Goal: Connect with others: Participate in discussion

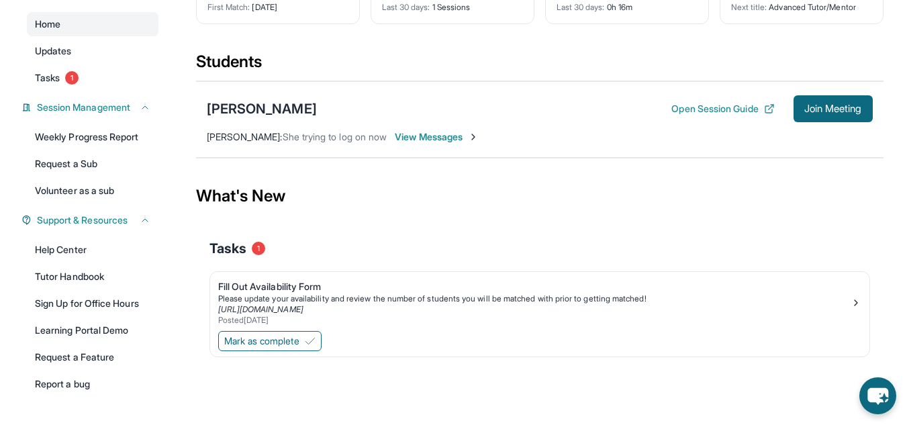
scroll to position [117, 0]
click at [313, 336] on img at bounding box center [310, 340] width 11 height 11
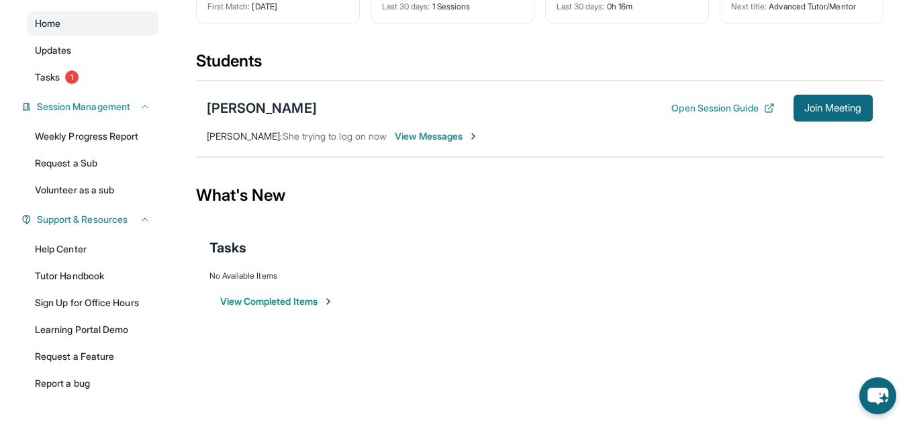
click at [438, 205] on div "What's New" at bounding box center [539, 195] width 687 height 59
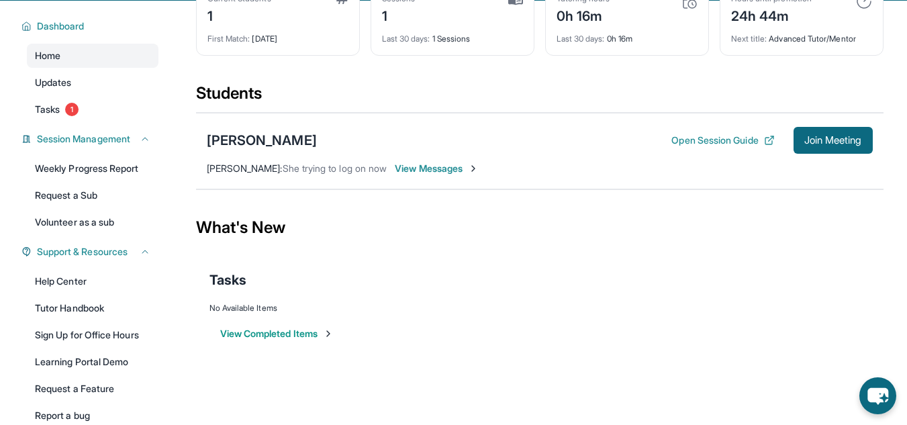
scroll to position [85, 0]
click at [838, 140] on span "Join Meeting" at bounding box center [833, 141] width 58 height 8
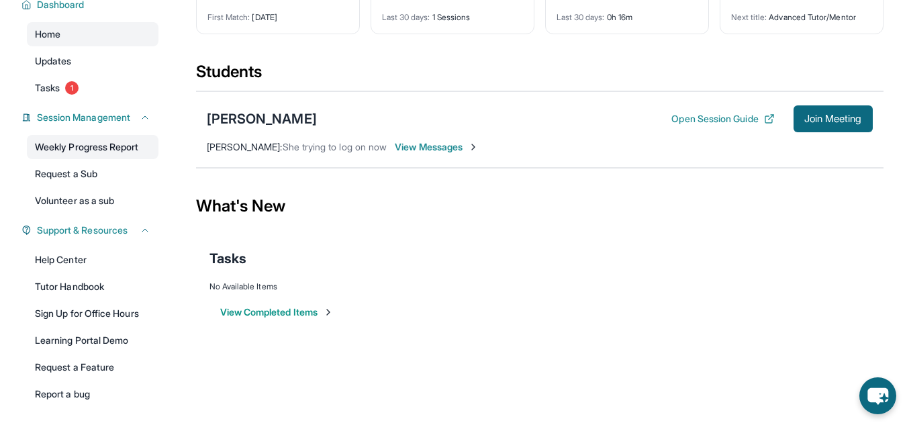
scroll to position [108, 0]
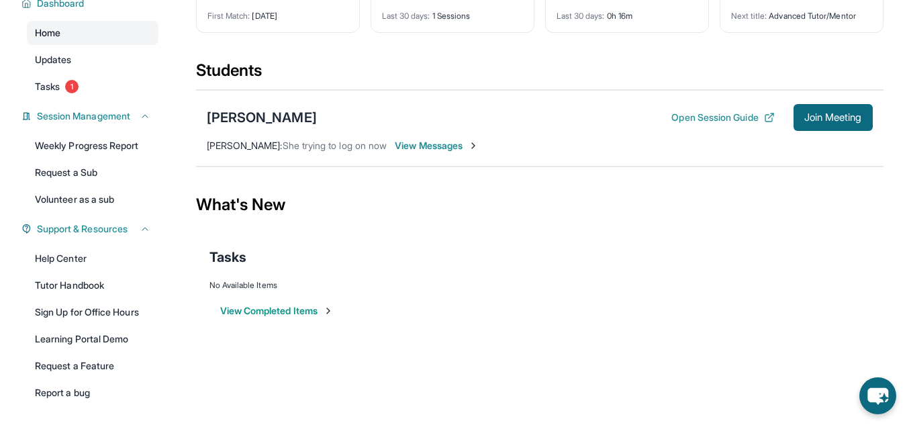
click at [77, 34] on link "Home" at bounding box center [93, 33] width 132 height 24
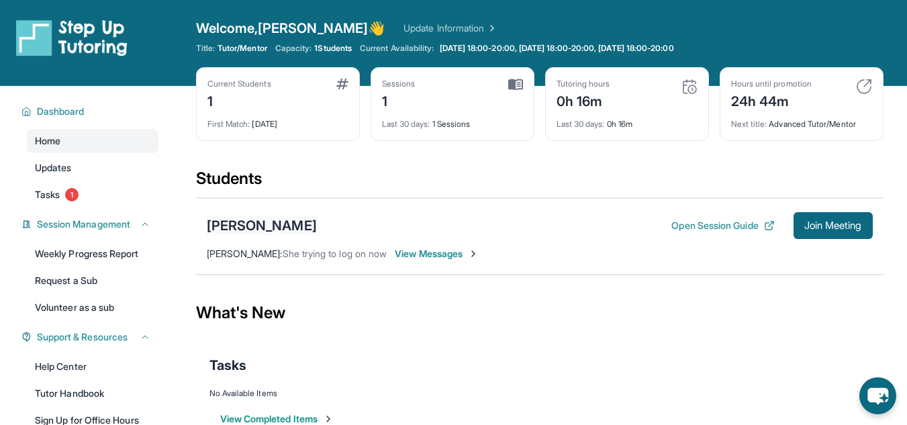
click at [269, 224] on div "[PERSON_NAME]" at bounding box center [262, 225] width 110 height 19
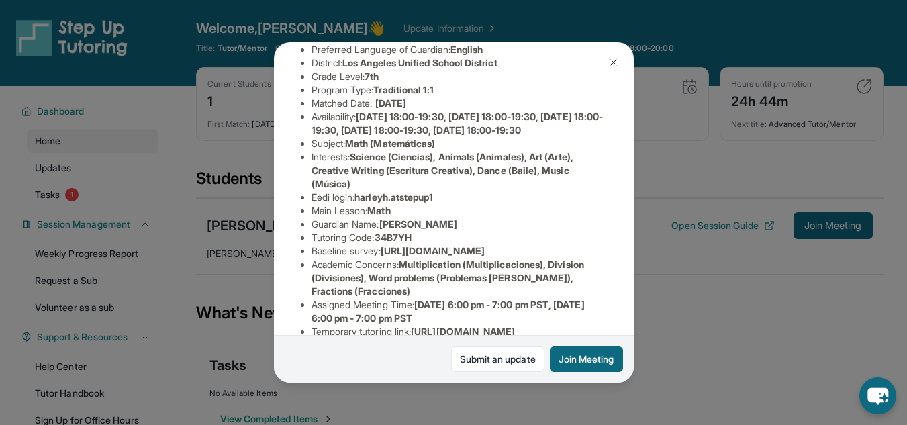
scroll to position [124, 0]
drag, startPoint x: 381, startPoint y: 260, endPoint x: 423, endPoint y: 258, distance: 41.7
click at [423, 244] on li "Tutoring Code : 34B7YH" at bounding box center [458, 236] width 295 height 13
click at [411, 242] on span "34B7YH" at bounding box center [393, 236] width 37 height 11
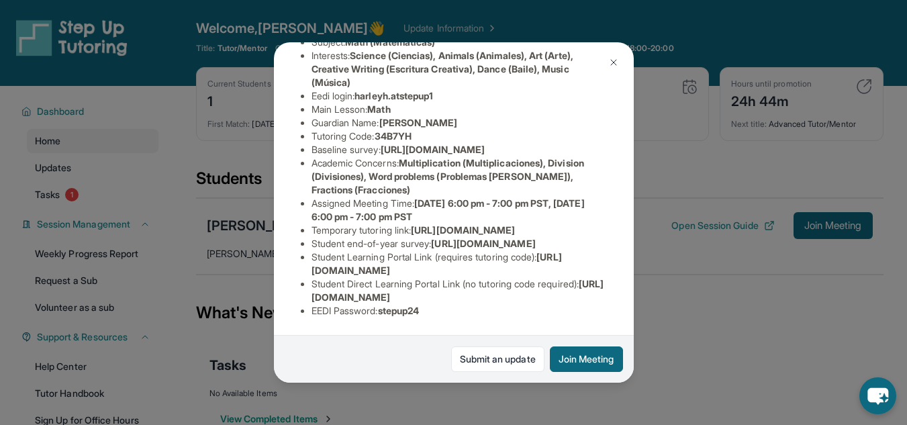
scroll to position [313, 0]
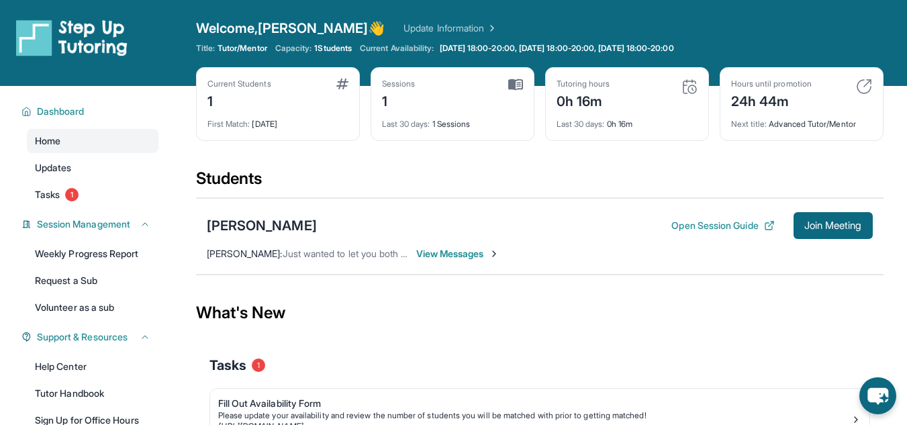
click at [615, 228] on div "Harley Harold Open Session Guide Join Meeting" at bounding box center [540, 225] width 666 height 27
click at [830, 225] on span "Join Meeting" at bounding box center [833, 225] width 58 height 8
